Goal: Navigation & Orientation: Find specific page/section

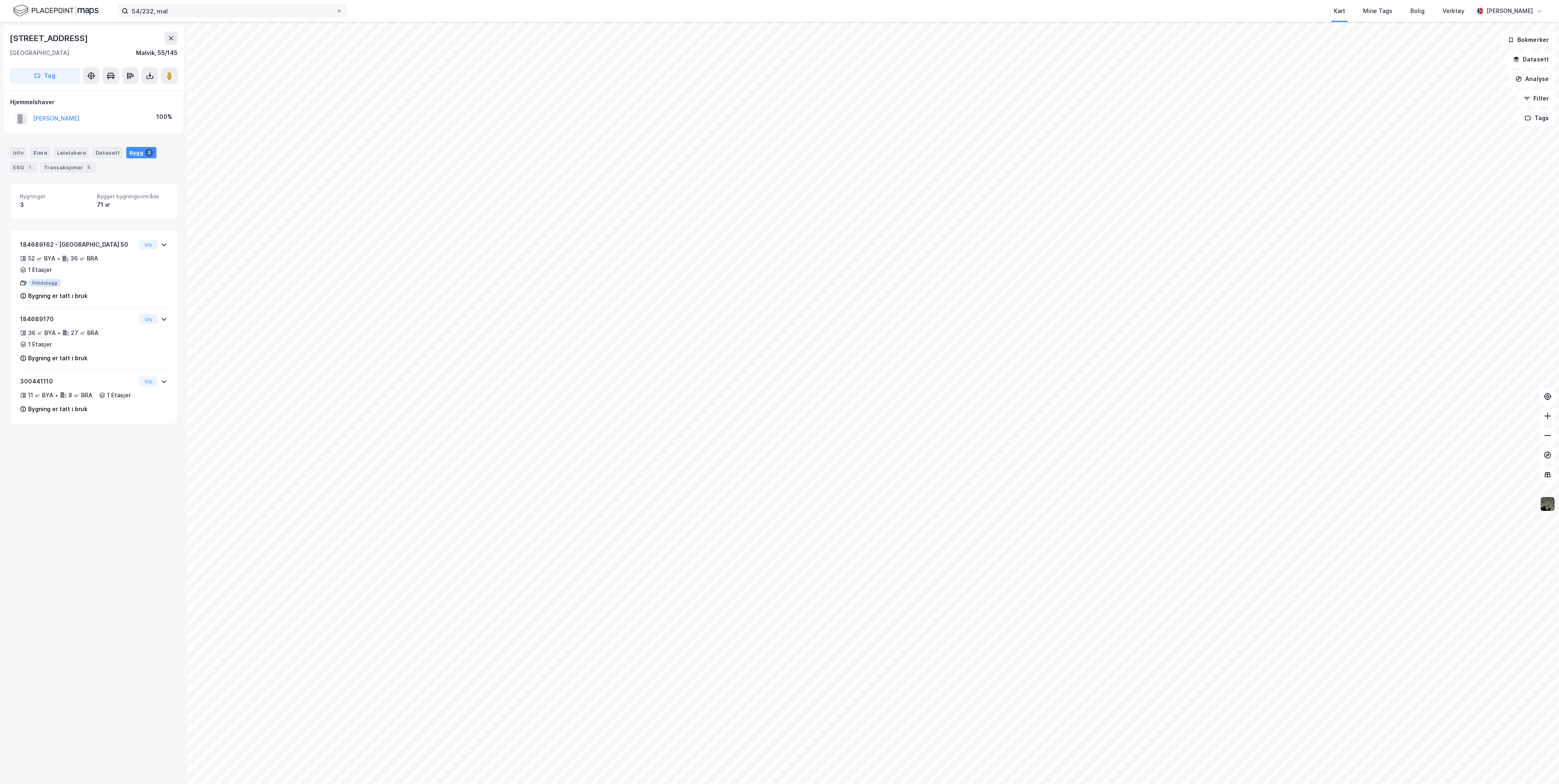
drag, startPoint x: 339, startPoint y: 10, endPoint x: 321, endPoint y: 12, distance: 18.1
click at [337, 11] on icon at bounding box center [339, 11] width 5 height 5
click at [336, 11] on input "54/232, mal" at bounding box center [232, 11] width 208 height 12
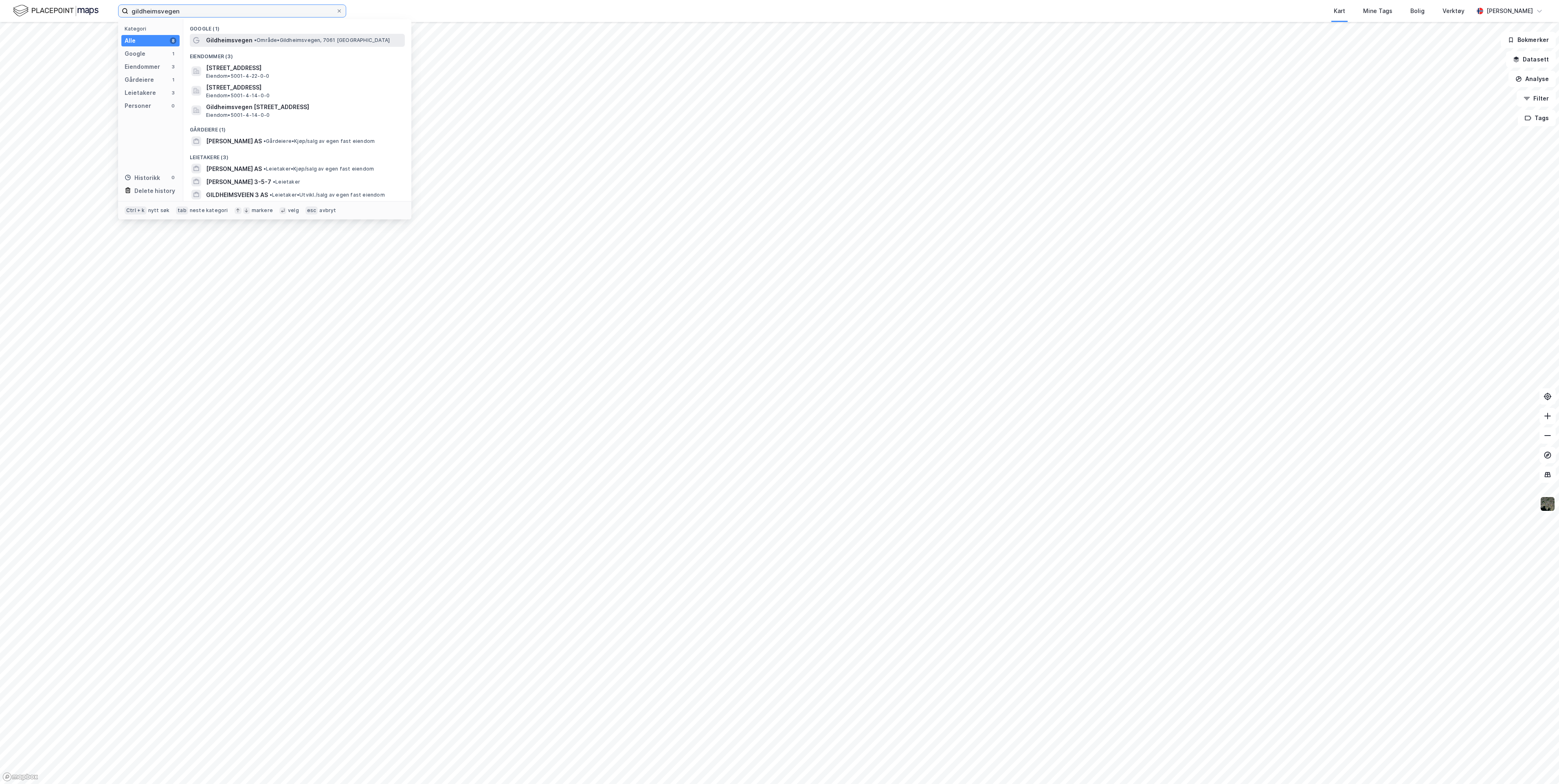
type input "gildheimsvegen"
click at [250, 37] on span "Gildheimsvegen" at bounding box center [229, 40] width 47 height 9
